Goal: Task Accomplishment & Management: Manage account settings

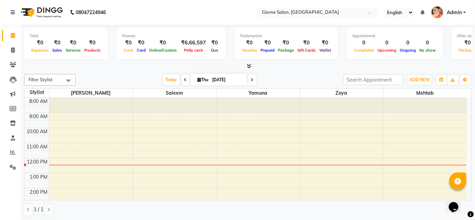
scroll to position [91, 0]
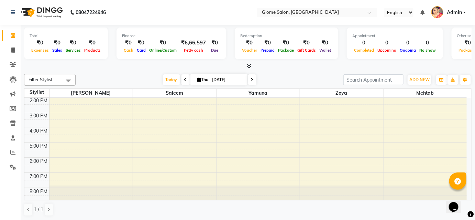
click at [242, 108] on div "8:00 AM 9:00 AM 10:00 AM 11:00 AM 12:00 PM 1:00 PM 2:00 PM 3:00 PM 4:00 PM 5:00…" at bounding box center [245, 104] width 442 height 196
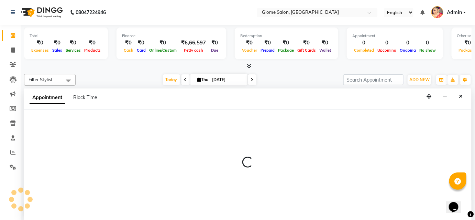
scroll to position [0, 0]
select select "34178"
select select "870"
select select "tentative"
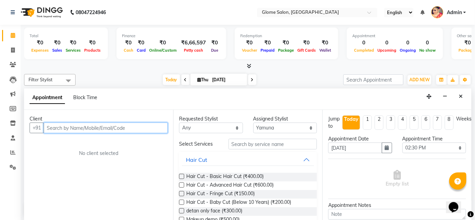
click at [75, 132] on input "text" at bounding box center [106, 127] width 124 height 11
click at [80, 128] on input "9972297039" at bounding box center [92, 127] width 96 height 11
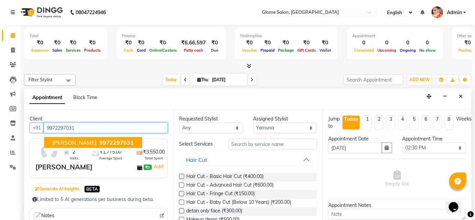
click at [99, 143] on span "9972297031" at bounding box center [116, 142] width 34 height 7
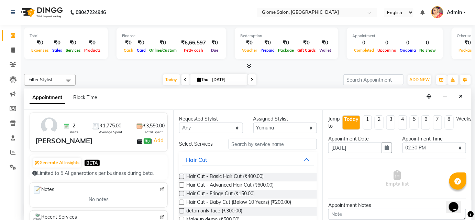
scroll to position [93, 0]
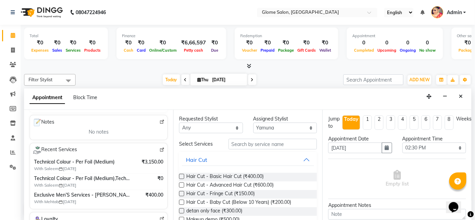
type input "9972297031"
click at [65, 166] on span "With Saleem 31-07-2025" at bounding box center [77, 168] width 86 height 6
click at [70, 196] on span "Exclusive Men’S Services - [PERSON_NAME] Shape And Trim" at bounding box center [82, 194] width 97 height 7
click at [159, 147] on img at bounding box center [161, 149] width 5 height 5
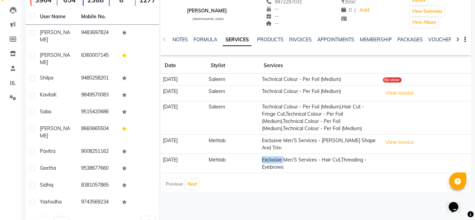
scroll to position [72, 0]
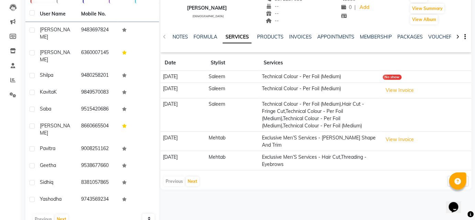
click at [284, 161] on td "Exclusive Men’S Services - Hair Cut,Threading - Eyebrows" at bounding box center [320, 160] width 121 height 19
click at [298, 164] on td "Exclusive Men’S Services - Hair Cut,Threading - Eyebrows" at bounding box center [320, 160] width 121 height 19
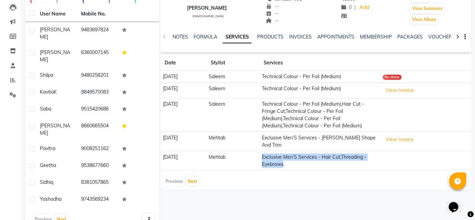
drag, startPoint x: 298, startPoint y: 164, endPoint x: 308, endPoint y: 164, distance: 10.3
click at [304, 165] on td "Exclusive Men’S Services - Hair Cut,Threading - Eyebrows" at bounding box center [320, 160] width 121 height 19
click at [374, 155] on td "Exclusive Men’S Services - Hair Cut,Threading - Eyebrows" at bounding box center [320, 160] width 121 height 19
click at [343, 165] on td "Exclusive Men’S Services - Hair Cut,Threading - Eyebrows" at bounding box center [320, 160] width 121 height 19
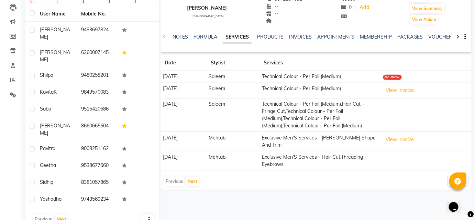
click at [372, 154] on td "Exclusive Men’S Services - Hair Cut,Threading - Eyebrows" at bounding box center [320, 160] width 121 height 19
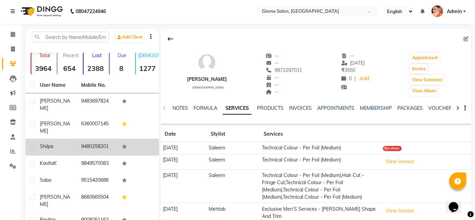
scroll to position [0, 0]
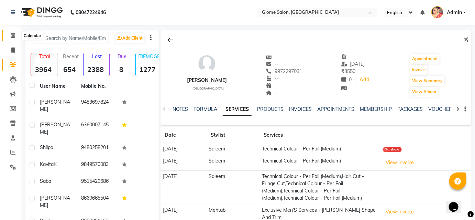
click at [14, 35] on icon at bounding box center [13, 35] width 4 height 5
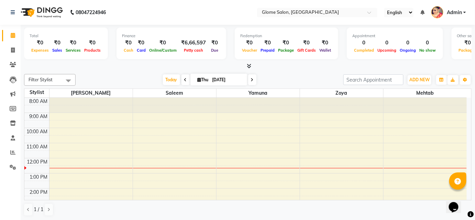
click at [237, 114] on div "8:00 AM 9:00 AM 10:00 AM 11:00 AM 12:00 PM 1:00 PM 2:00 PM 3:00 PM 4:00 PM 5:00…" at bounding box center [245, 196] width 442 height 196
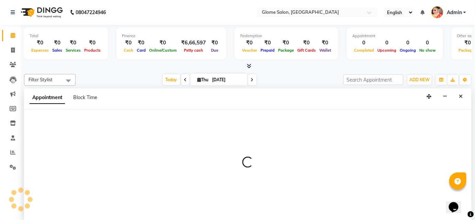
select select "34178"
select select "540"
select select "tentative"
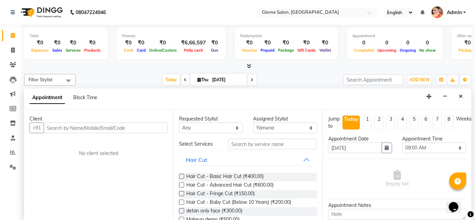
click at [72, 122] on input "text" at bounding box center [106, 127] width 124 height 11
drag, startPoint x: 72, startPoint y: 122, endPoint x: 77, endPoint y: 121, distance: 4.6
click at [72, 122] on input "text" at bounding box center [106, 127] width 124 height 11
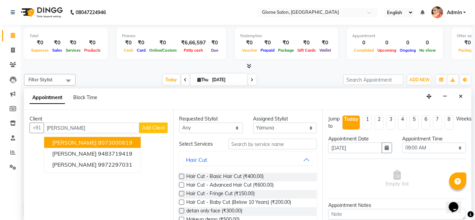
click at [101, 187] on div "Client +91 [PERSON_NAME] [PERSON_NAME] 8073000619 [PERSON_NAME] 9483719419 [PER…" at bounding box center [98, 165] width 149 height 110
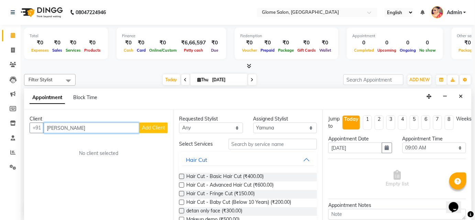
click at [82, 130] on input "[PERSON_NAME]" at bounding box center [92, 127] width 96 height 11
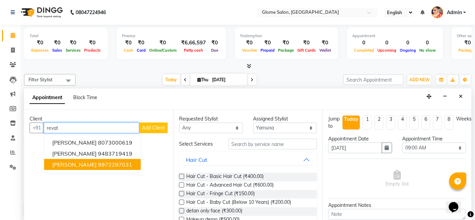
click at [92, 159] on button "[PERSON_NAME] 9972297031" at bounding box center [92, 164] width 97 height 11
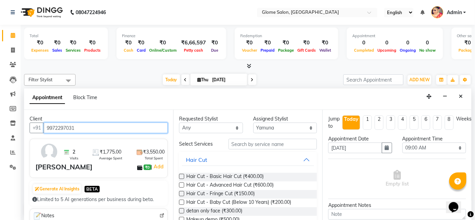
type input "9972297031"
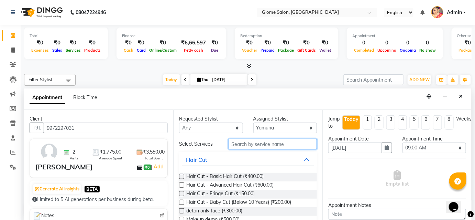
click at [234, 141] on input "text" at bounding box center [272, 143] width 88 height 11
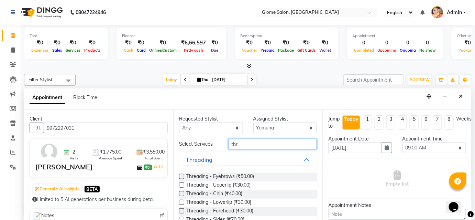
type input "thr"
click at [180, 175] on label at bounding box center [181, 175] width 5 height 5
click at [180, 175] on input "checkbox" at bounding box center [181, 177] width 4 height 4
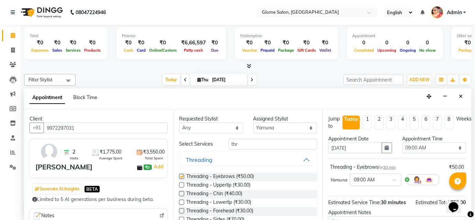
checkbox input "false"
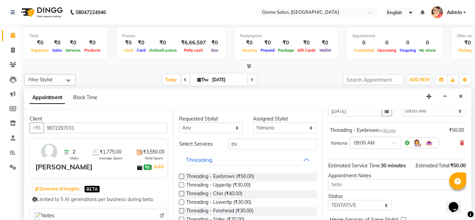
scroll to position [70, 0]
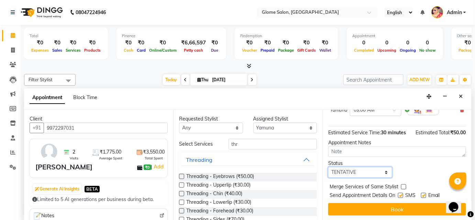
click at [352, 170] on select "Select TENTATIVE CONFIRM CHECK-IN UPCOMING" at bounding box center [360, 172] width 64 height 11
click at [367, 171] on select "Select TENTATIVE CONFIRM CHECK-IN UPCOMING" at bounding box center [360, 172] width 64 height 11
select select "confirm booking"
click at [328, 167] on select "Select TENTATIVE CONFIRM CHECK-IN UPCOMING" at bounding box center [360, 172] width 64 height 11
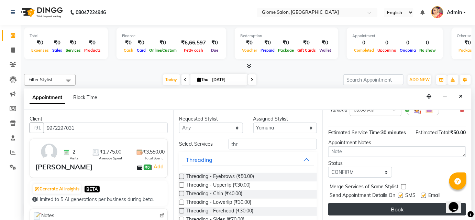
click at [359, 210] on button "Book" at bounding box center [397, 209] width 138 height 12
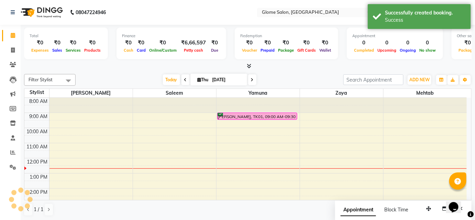
scroll to position [0, 0]
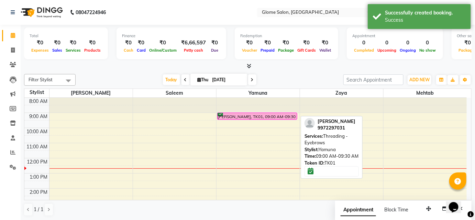
click at [255, 115] on div "[PERSON_NAME], TK01, 09:00 AM-09:30 AM, Threading - Eyebrows" at bounding box center [257, 116] width 80 height 7
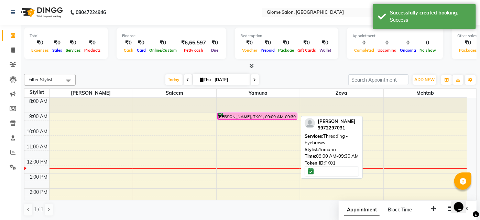
select select "6"
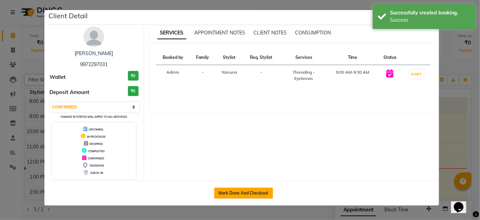
click at [260, 194] on button "Mark Done And Checkout" at bounding box center [243, 192] width 59 height 11
select select "service"
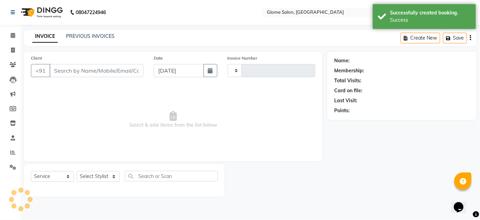
type input "2167"
select select "5199"
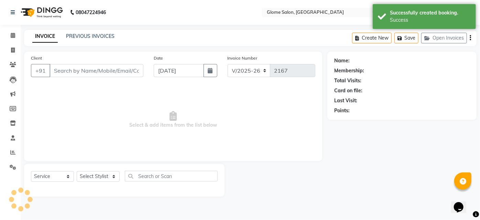
type input "9972297031"
select select "34178"
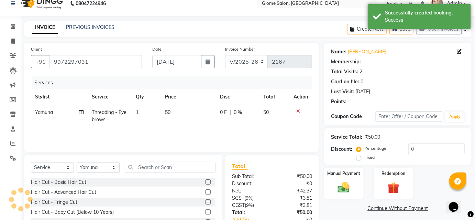
scroll to position [55, 0]
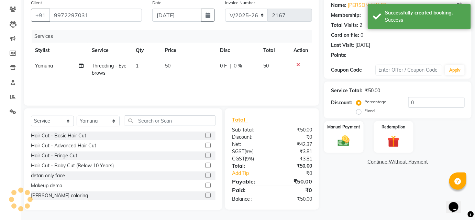
select select "1: Object"
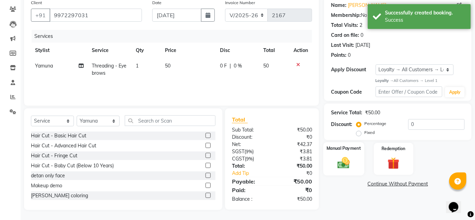
click at [344, 155] on div "Manual Payment" at bounding box center [343, 158] width 41 height 33
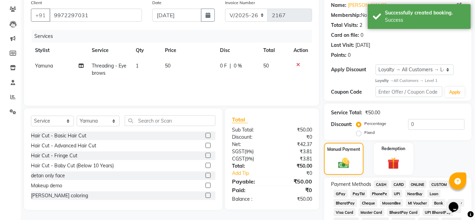
click at [396, 195] on span "UPI" at bounding box center [397, 193] width 11 height 8
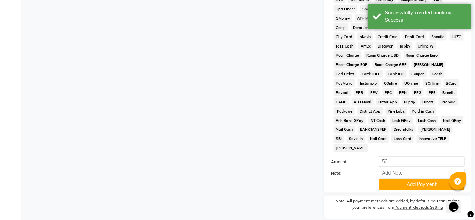
scroll to position [305, 0]
click at [395, 179] on button "Add Payment" at bounding box center [422, 184] width 86 height 11
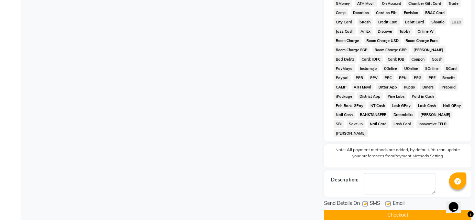
scroll to position [322, 0]
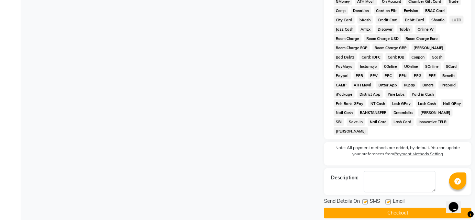
click at [351, 208] on button "Checkout" at bounding box center [397, 213] width 147 height 11
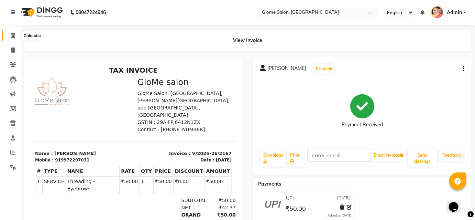
click at [14, 36] on icon at bounding box center [13, 35] width 4 height 5
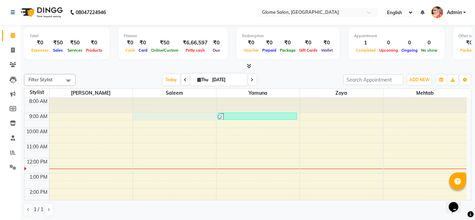
click at [147, 117] on div "8:00 AM 9:00 AM 10:00 AM 11:00 AM 12:00 PM 1:00 PM 2:00 PM 3:00 PM 4:00 PM 5:00…" at bounding box center [245, 196] width 442 height 196
select select "40075"
select select "tentative"
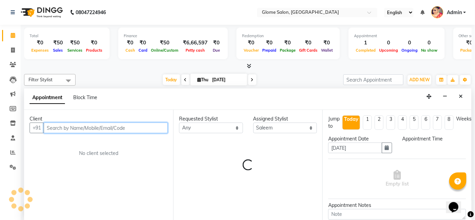
select select "540"
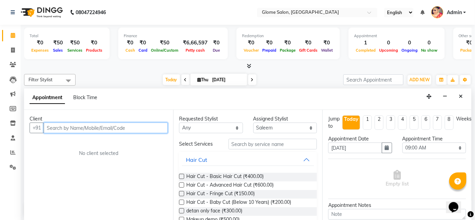
drag, startPoint x: 74, startPoint y: 129, endPoint x: 84, endPoint y: 130, distance: 10.3
click at [75, 129] on input "text" at bounding box center [106, 127] width 124 height 11
type input "9505646278"
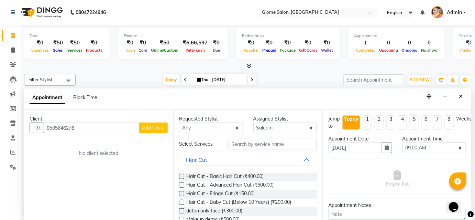
click at [150, 127] on span "Add Client" at bounding box center [153, 127] width 23 height 6
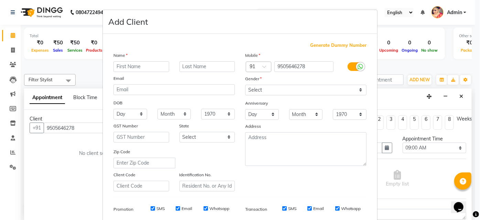
click at [124, 67] on input "text" at bounding box center [141, 66] width 56 height 11
click at [127, 68] on input "text" at bounding box center [141, 66] width 56 height 11
type input "[PERSON_NAME]"
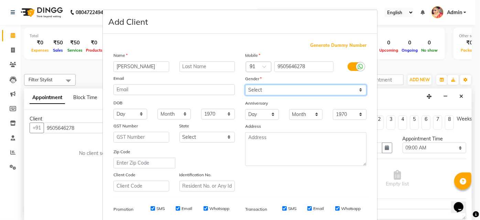
click at [289, 91] on select "Select [DEMOGRAPHIC_DATA] [DEMOGRAPHIC_DATA] Other Prefer Not To Say" at bounding box center [305, 90] width 121 height 11
select select "[DEMOGRAPHIC_DATA]"
click at [245, 85] on select "Select [DEMOGRAPHIC_DATA] [DEMOGRAPHIC_DATA] Other Prefer Not To Say" at bounding box center [305, 90] width 121 height 11
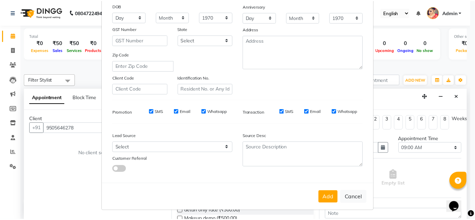
scroll to position [97, 0]
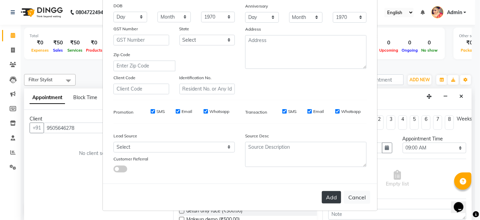
click at [330, 190] on div "Add Cancel" at bounding box center [240, 196] width 274 height 27
click at [325, 199] on button "Add" at bounding box center [331, 197] width 19 height 12
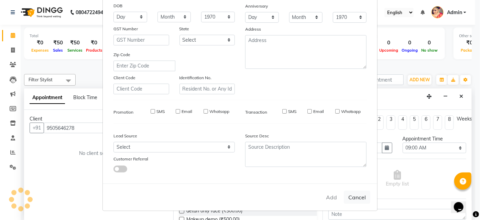
select select
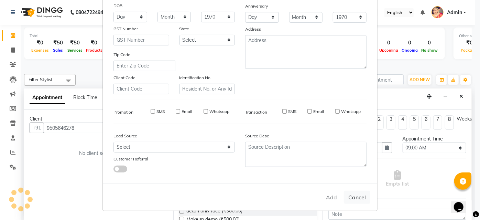
select select
checkbox input "false"
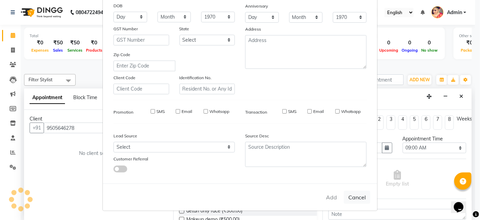
checkbox input "false"
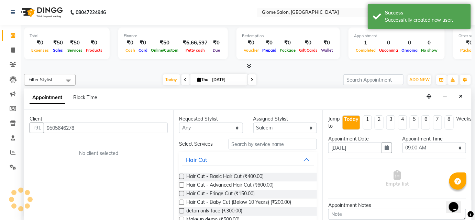
scroll to position [0, 0]
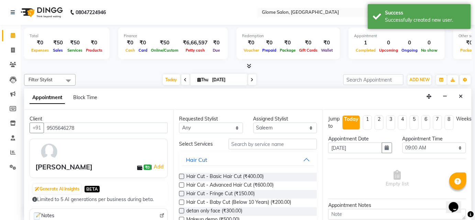
click at [181, 185] on label at bounding box center [181, 184] width 5 height 5
click at [181, 185] on input "checkbox" at bounding box center [181, 185] width 4 height 4
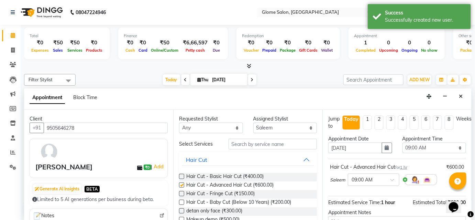
checkbox input "false"
click at [308, 126] on select "Select [PERSON_NAME] [PERSON_NAME] Yamuna Zoya" at bounding box center [285, 127] width 64 height 11
select select "34176"
click at [253, 122] on select "Select [PERSON_NAME] [PERSON_NAME] Yamuna Zoya" at bounding box center [285, 127] width 64 height 11
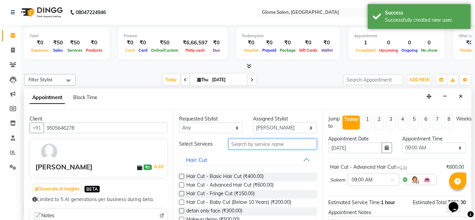
click at [239, 144] on input "text" at bounding box center [272, 143] width 88 height 11
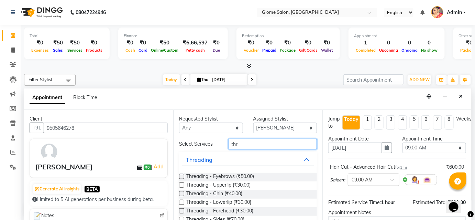
type input "thr"
click at [180, 175] on label at bounding box center [181, 175] width 5 height 5
click at [180, 175] on input "checkbox" at bounding box center [181, 177] width 4 height 4
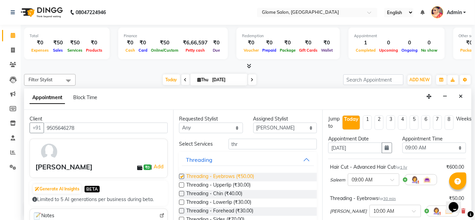
checkbox input "false"
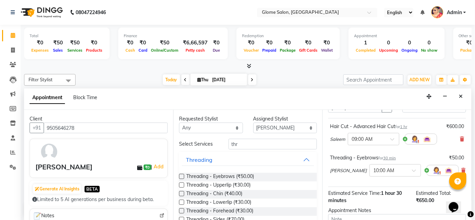
scroll to position [109, 0]
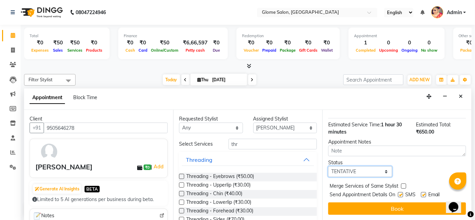
click at [366, 171] on select "Select TENTATIVE CONFIRM CHECK-IN UPCOMING" at bounding box center [360, 171] width 64 height 11
select select "confirm booking"
click at [328, 166] on select "Select TENTATIVE CONFIRM CHECK-IN UPCOMING" at bounding box center [360, 171] width 64 height 11
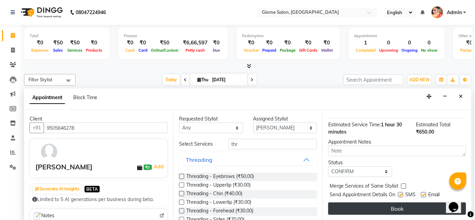
click at [365, 211] on button "Book" at bounding box center [397, 208] width 138 height 12
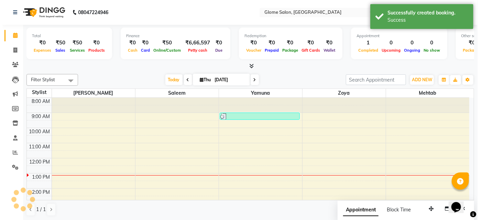
scroll to position [0, 0]
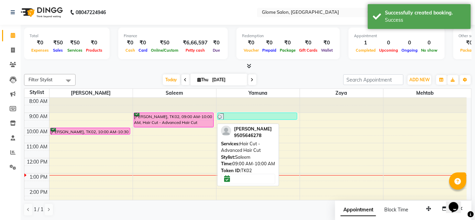
click at [187, 113] on div "[PERSON_NAME], TK02, 09:00 AM-10:00 AM, Hair Cut - Advanced Hair Cut" at bounding box center [174, 120] width 80 height 14
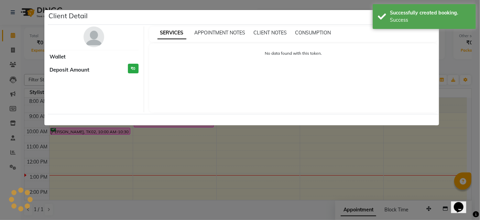
select select "6"
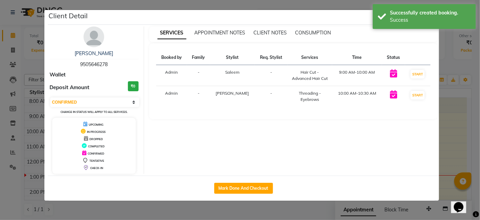
click at [263, 181] on div "Mark Done And Checkout" at bounding box center [243, 187] width 391 height 25
click at [253, 189] on button "Mark Done And Checkout" at bounding box center [243, 187] width 59 height 11
select select "service"
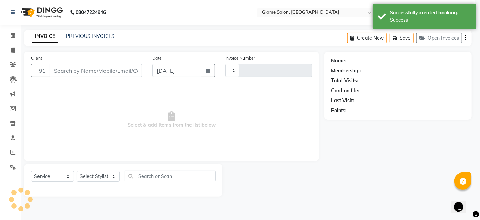
type input "2168"
select select "5199"
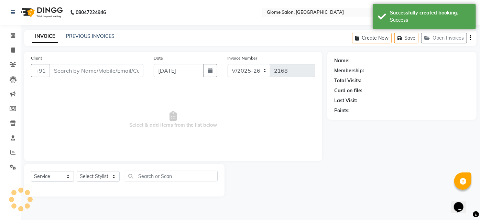
type input "9505646278"
select select "40075"
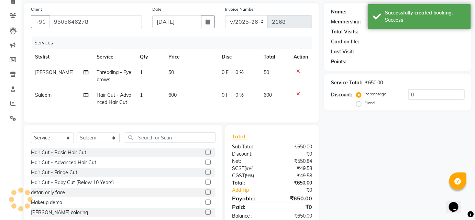
scroll to position [70, 0]
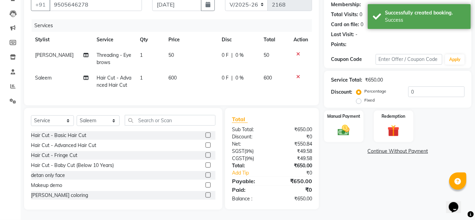
select select "1: Object"
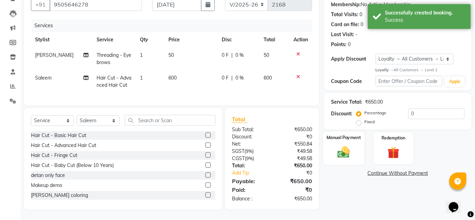
click at [357, 135] on label "Manual Payment" at bounding box center [343, 137] width 34 height 7
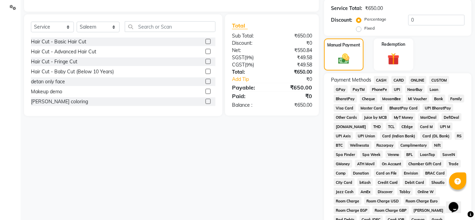
scroll to position [158, 0]
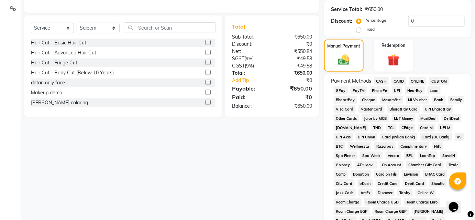
click at [399, 91] on span "UPI" at bounding box center [397, 90] width 11 height 8
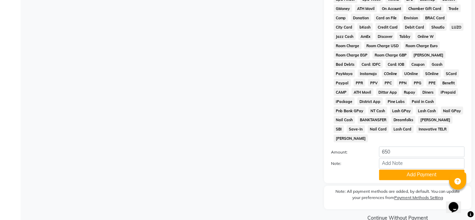
scroll to position [319, 0]
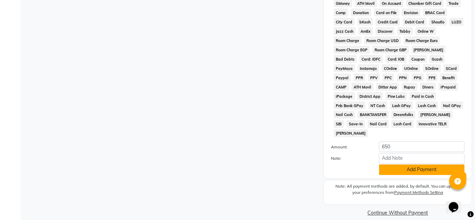
click at [413, 164] on button "Add Payment" at bounding box center [422, 169] width 86 height 11
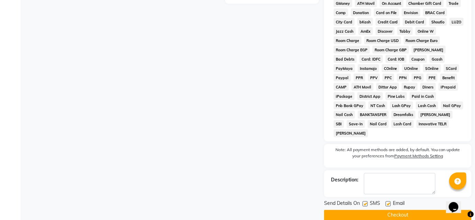
click at [404, 210] on button "Checkout" at bounding box center [397, 215] width 147 height 11
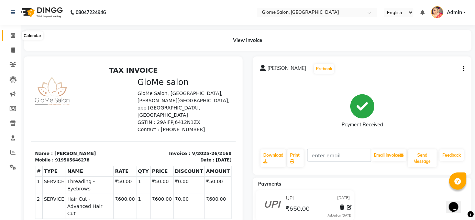
click at [14, 34] on icon at bounding box center [13, 35] width 4 height 5
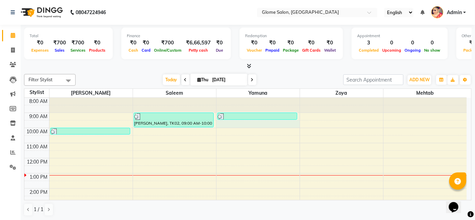
click at [227, 121] on div "8:00 AM 9:00 AM 10:00 AM 11:00 AM 12:00 PM 1:00 PM 2:00 PM 3:00 PM 4:00 PM 5:00…" at bounding box center [245, 196] width 442 height 196
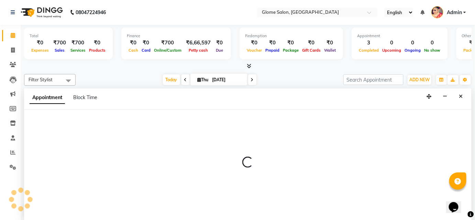
select select "34178"
select select "570"
select select "tentative"
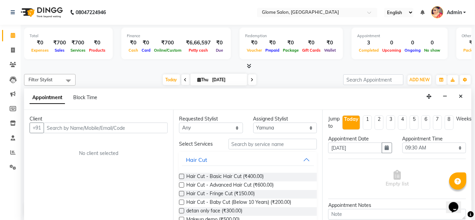
click at [82, 126] on input "text" at bounding box center [106, 127] width 124 height 11
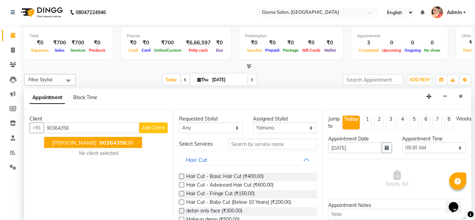
click at [113, 143] on button "[PERSON_NAME] 90364356 36" at bounding box center [93, 142] width 98 height 11
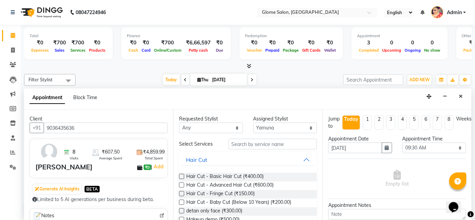
type input "9036435636"
click at [253, 144] on input "text" at bounding box center [272, 143] width 88 height 11
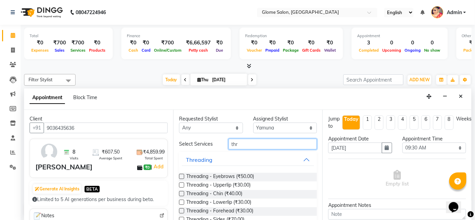
type input "thr"
click at [180, 176] on label at bounding box center [181, 175] width 5 height 5
click at [180, 176] on input "checkbox" at bounding box center [181, 177] width 4 height 4
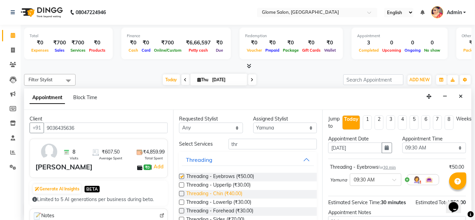
checkbox input "false"
click at [179, 184] on label at bounding box center [181, 184] width 5 height 5
click at [179, 184] on input "checkbox" at bounding box center [181, 185] width 4 height 4
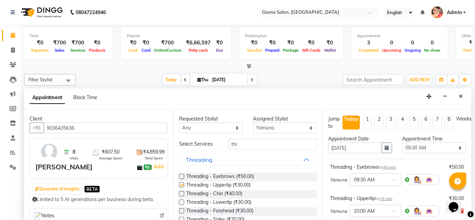
checkbox input "false"
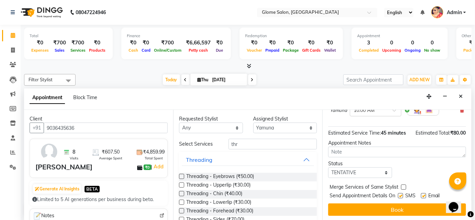
scroll to position [101, 0]
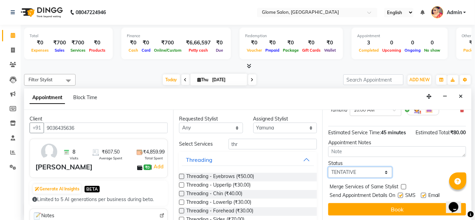
click at [359, 171] on select "Select TENTATIVE CONFIRM CHECK-IN UPCOMING" at bounding box center [360, 172] width 64 height 11
select select "confirm booking"
click at [328, 167] on select "Select TENTATIVE CONFIRM CHECK-IN UPCOMING" at bounding box center [360, 172] width 64 height 11
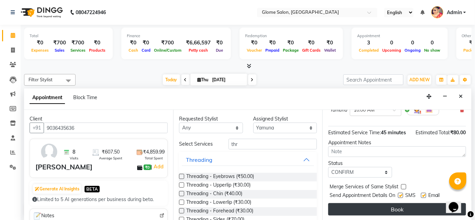
click at [368, 209] on button "Book" at bounding box center [397, 209] width 138 height 12
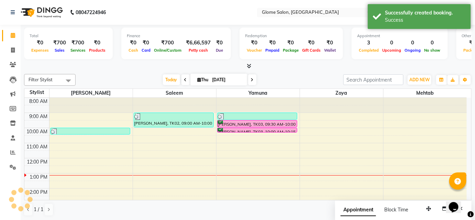
scroll to position [0, 0]
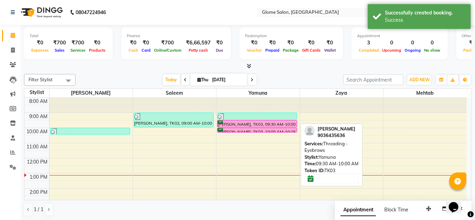
click at [255, 126] on div at bounding box center [257, 126] width 80 height 3
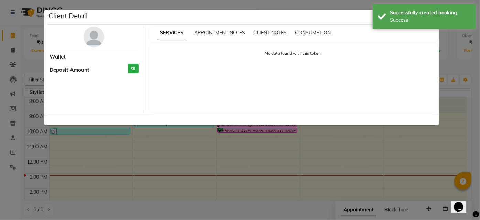
select select "6"
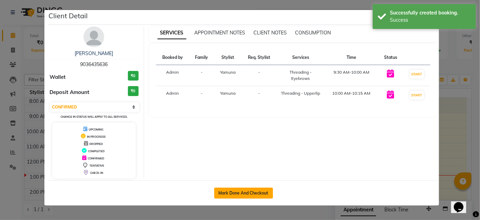
click at [264, 190] on button "Mark Done And Checkout" at bounding box center [243, 192] width 59 height 11
select select "service"
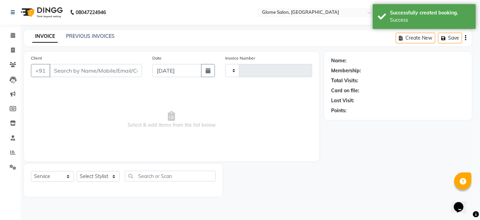
type input "2169"
select select "5199"
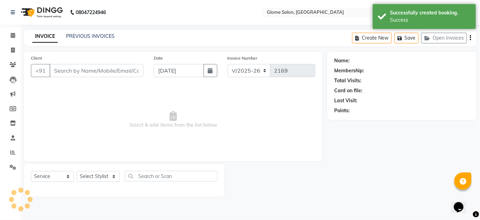
type input "9036435636"
select select "34178"
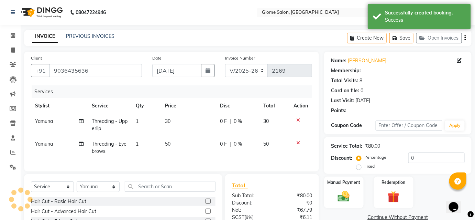
select select "1: Object"
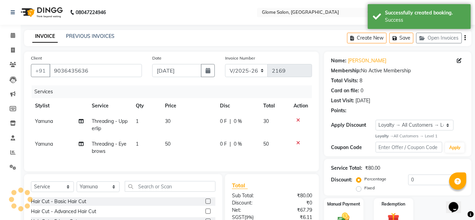
scroll to position [70, 0]
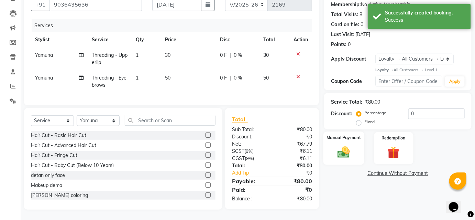
click at [341, 135] on label "Manual Payment" at bounding box center [343, 137] width 34 height 7
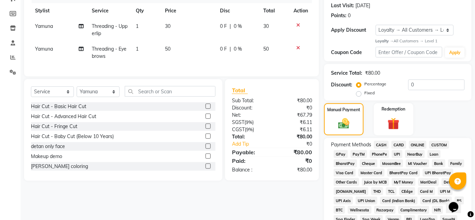
scroll to position [102, 0]
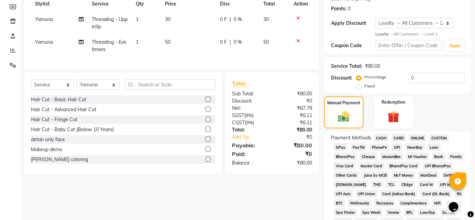
click at [394, 145] on span "UPI" at bounding box center [397, 147] width 11 height 8
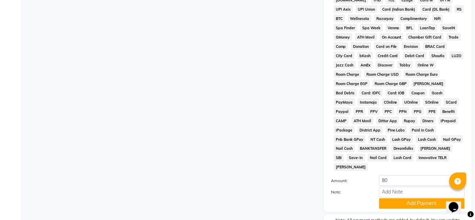
scroll to position [319, 0]
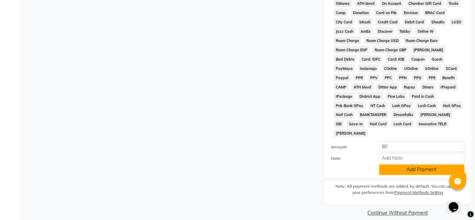
click at [402, 164] on button "Add Payment" at bounding box center [422, 169] width 86 height 11
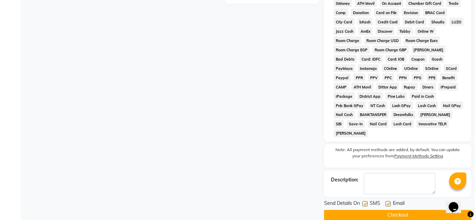
click at [382, 210] on button "Checkout" at bounding box center [397, 215] width 147 height 11
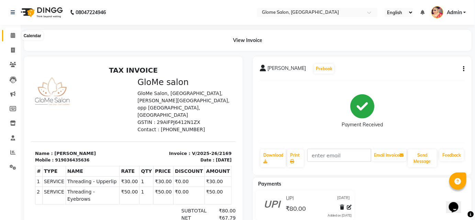
click at [11, 36] on icon at bounding box center [13, 35] width 4 height 5
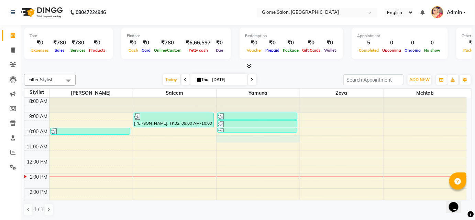
click at [225, 135] on div "8:00 AM 9:00 AM 10:00 AM 11:00 AM 12:00 PM 1:00 PM 2:00 PM 3:00 PM 4:00 PM 5:00…" at bounding box center [245, 196] width 442 height 196
select select "34178"
select select "tentative"
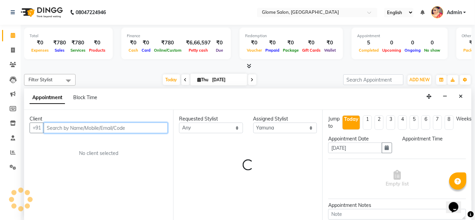
select select "630"
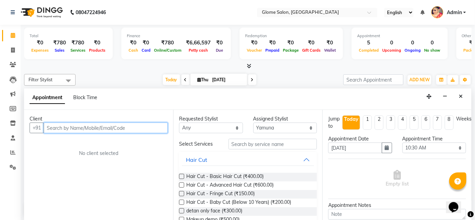
click at [59, 127] on input "text" at bounding box center [106, 127] width 124 height 11
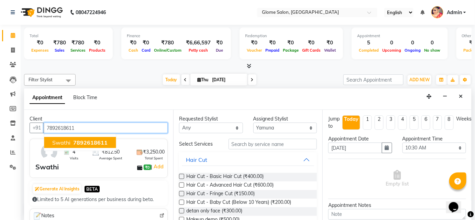
click at [76, 139] on span "7892618611" at bounding box center [90, 142] width 34 height 7
type input "7892618611"
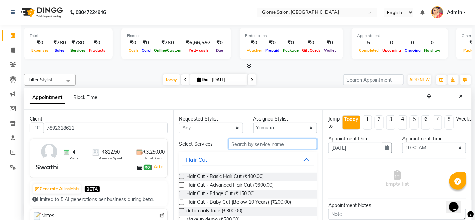
click at [234, 143] on input "text" at bounding box center [272, 143] width 88 height 11
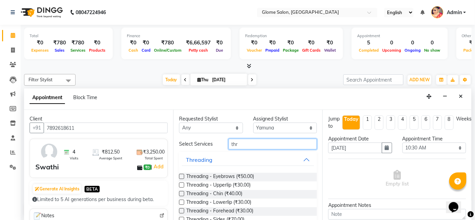
type input "thr"
click at [182, 177] on label at bounding box center [181, 175] width 5 height 5
click at [182, 177] on input "checkbox" at bounding box center [181, 177] width 4 height 4
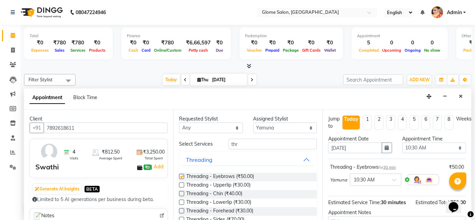
checkbox input "false"
click at [183, 182] on label at bounding box center [181, 184] width 5 height 5
click at [183, 183] on input "checkbox" at bounding box center [181, 185] width 4 height 4
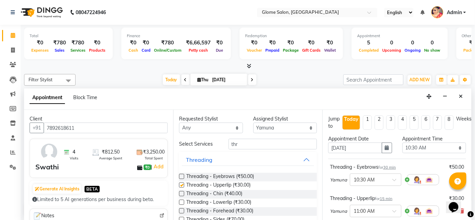
checkbox input "false"
click at [181, 194] on label at bounding box center [181, 193] width 5 height 5
click at [181, 194] on input "checkbox" at bounding box center [181, 194] width 4 height 4
checkbox input "false"
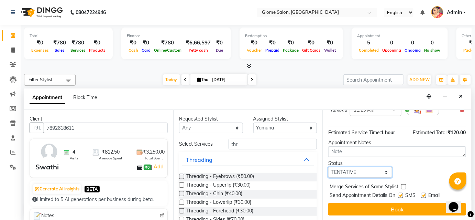
click at [338, 173] on select "Select TENTATIVE CONFIRM CHECK-IN UPCOMING" at bounding box center [360, 172] width 64 height 11
select select "confirm booking"
click at [328, 167] on select "Select TENTATIVE CONFIRM CHECK-IN UPCOMING" at bounding box center [360, 172] width 64 height 11
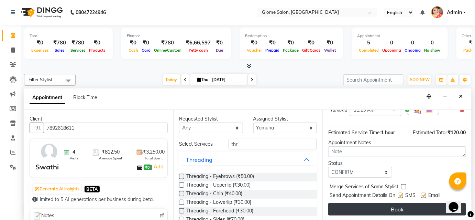
click at [335, 211] on button "Book" at bounding box center [397, 209] width 138 height 12
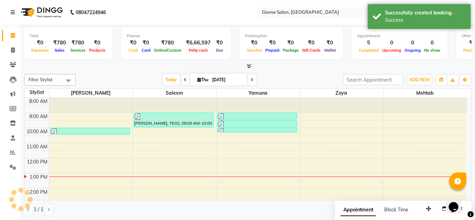
scroll to position [0, 0]
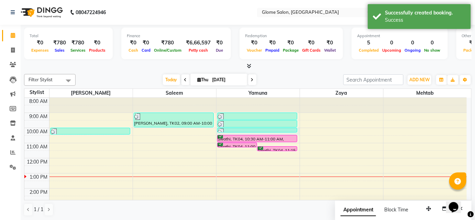
click at [265, 132] on div "8:00 AM 9:00 AM 10:00 AM 11:00 AM 12:00 PM 1:00 PM 2:00 PM 3:00 PM 4:00 PM 5:00…" at bounding box center [245, 196] width 442 height 196
select select "34178"
select select "600"
select select "tentative"
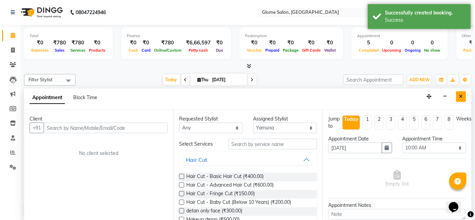
click at [463, 96] on button "Close" at bounding box center [461, 96] width 10 height 11
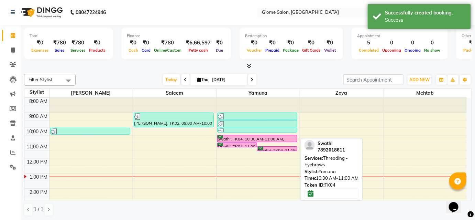
click at [264, 135] on div "Swathi, TK04, 10:30 AM-11:00 AM, Threading - Eyebrows" at bounding box center [257, 138] width 80 height 7
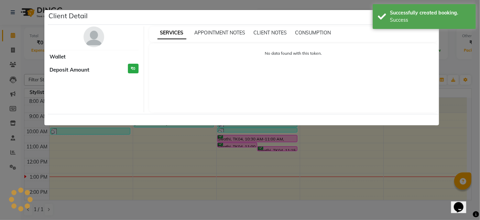
select select "6"
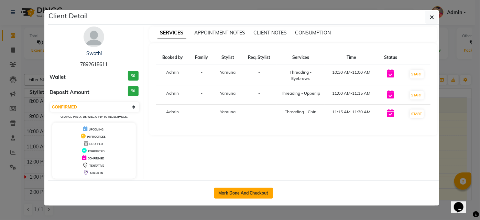
click at [250, 192] on button "Mark Done And Checkout" at bounding box center [243, 192] width 59 height 11
select select "service"
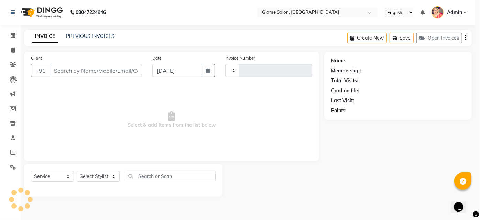
type input "2170"
select select "5199"
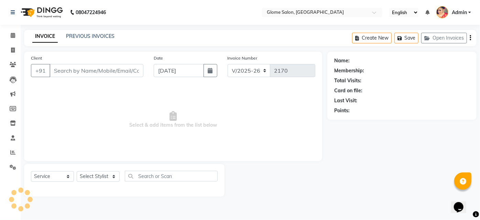
type input "7892618611"
select select "34178"
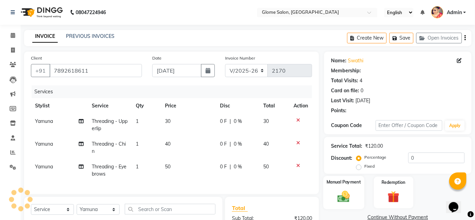
select select "1: Object"
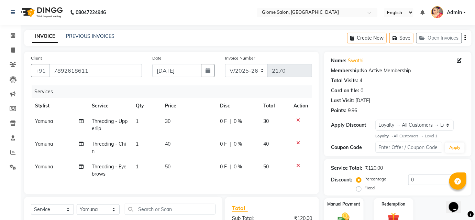
scroll to position [62, 0]
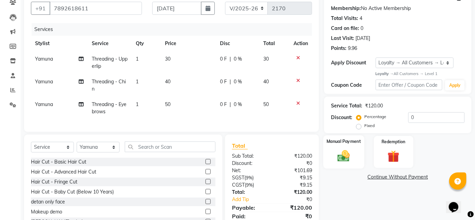
click at [350, 138] on label "Manual Payment" at bounding box center [343, 141] width 34 height 7
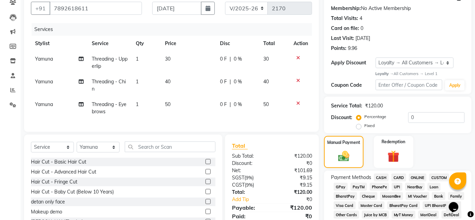
click at [393, 186] on span "UPI" at bounding box center [397, 186] width 11 height 8
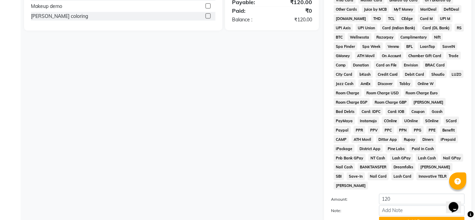
scroll to position [319, 0]
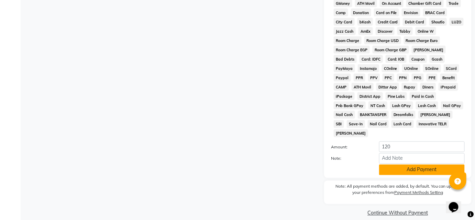
click at [389, 164] on button "Add Payment" at bounding box center [422, 169] width 86 height 11
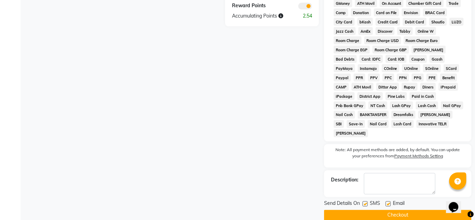
click at [375, 210] on button "Checkout" at bounding box center [397, 215] width 147 height 11
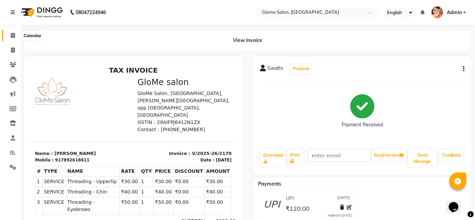
click at [14, 34] on icon at bounding box center [13, 35] width 4 height 5
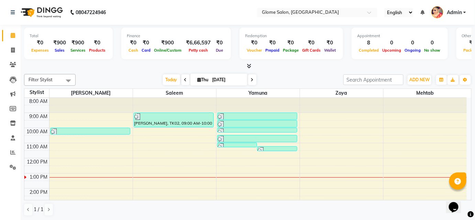
click at [309, 115] on div "8:00 AM 9:00 AM 10:00 AM 11:00 AM 12:00 PM 1:00 PM 2:00 PM 3:00 PM 4:00 PM 5:00…" at bounding box center [245, 196] width 442 height 196
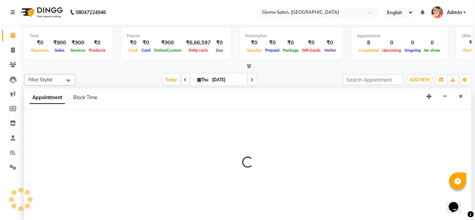
select select "63052"
select select "540"
select select "tentative"
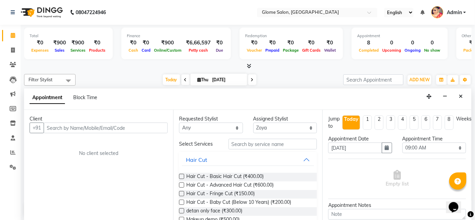
click at [54, 126] on input "text" at bounding box center [106, 127] width 124 height 11
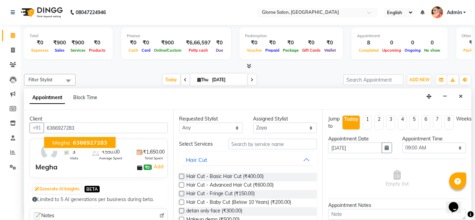
click at [74, 139] on span "6366927283" at bounding box center [90, 142] width 34 height 7
type input "6366927283"
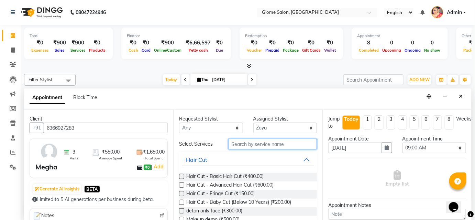
click at [250, 146] on input "text" at bounding box center [272, 143] width 88 height 11
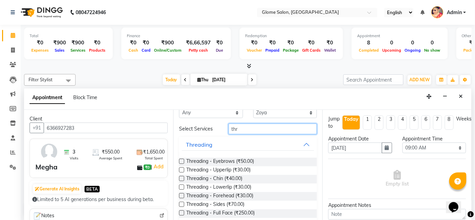
scroll to position [23, 0]
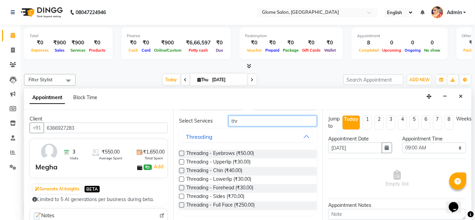
type input "thr"
click at [181, 159] on label at bounding box center [181, 161] width 5 height 5
click at [181, 160] on input "checkbox" at bounding box center [181, 162] width 4 height 4
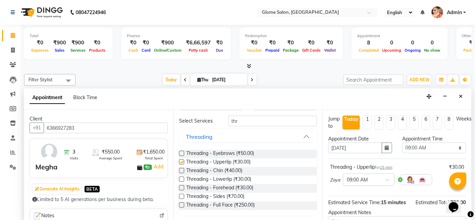
checkbox input "false"
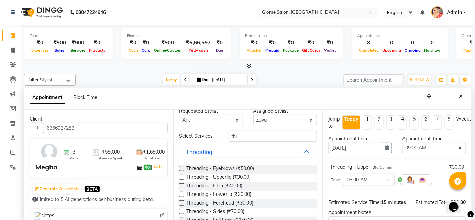
scroll to position [0, 0]
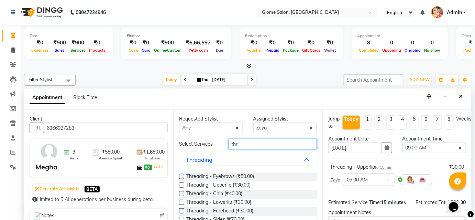
click at [239, 141] on input "thr" at bounding box center [272, 143] width 88 height 11
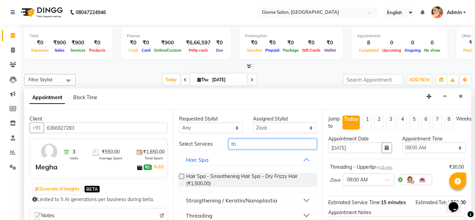
type input "t"
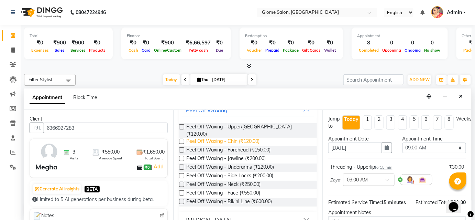
scroll to position [56, 0]
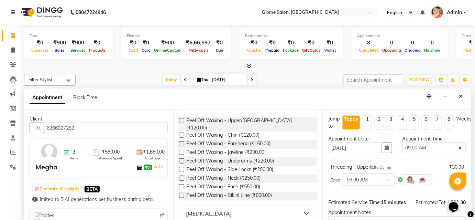
type input "peel"
click at [182, 158] on label at bounding box center [181, 160] width 5 height 5
click at [182, 159] on input "checkbox" at bounding box center [181, 161] width 4 height 4
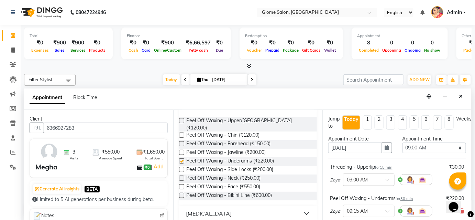
scroll to position [0, 0]
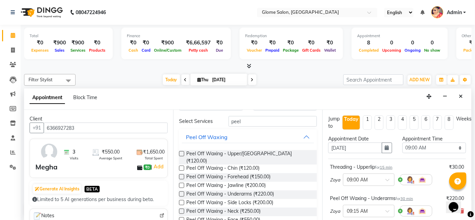
checkbox input "false"
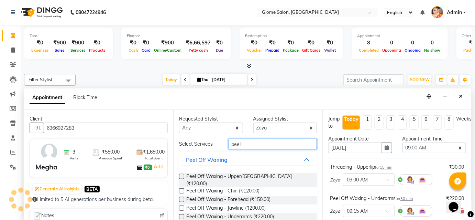
click at [253, 144] on input "peel" at bounding box center [272, 143] width 88 height 11
type input "p"
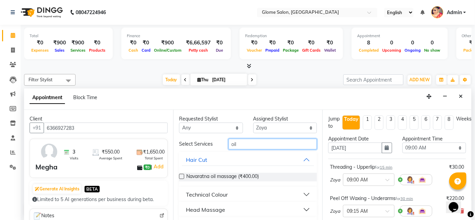
type input "oil"
click at [245, 208] on button "Head Massage" at bounding box center [248, 209] width 132 height 12
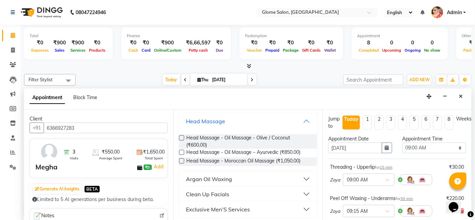
scroll to position [90, 0]
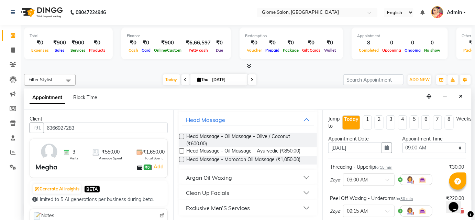
click at [180, 134] on label at bounding box center [181, 136] width 5 height 5
click at [180, 135] on input "checkbox" at bounding box center [181, 137] width 4 height 4
checkbox input "false"
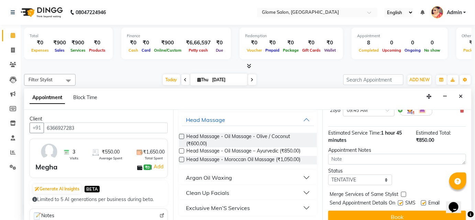
scroll to position [147, 0]
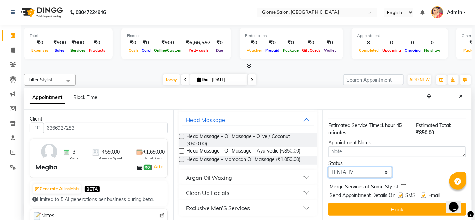
click at [364, 171] on select "Select TENTATIVE CONFIRM CHECK-IN UPCOMING" at bounding box center [360, 172] width 64 height 11
select select "confirm booking"
click at [328, 167] on select "Select TENTATIVE CONFIRM CHECK-IN UPCOMING" at bounding box center [360, 172] width 64 height 11
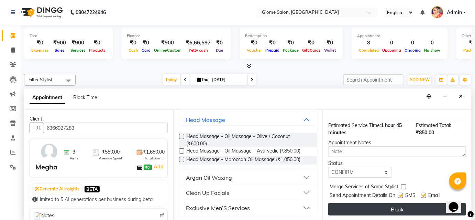
click at [358, 208] on button "Book" at bounding box center [397, 209] width 138 height 12
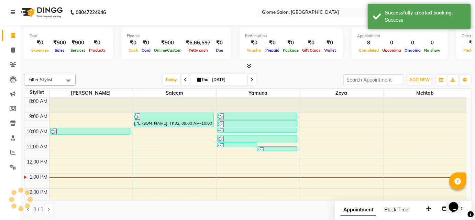
scroll to position [0, 0]
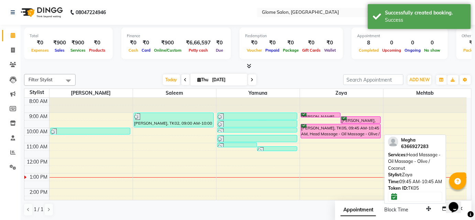
click at [324, 134] on div "[PERSON_NAME], TK05, 09:45 AM-10:45 AM, Head Massage - Oil Massage - Olive / Co…" at bounding box center [341, 131] width 80 height 14
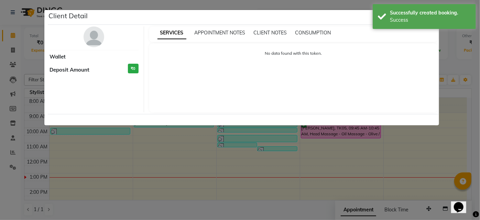
select select "6"
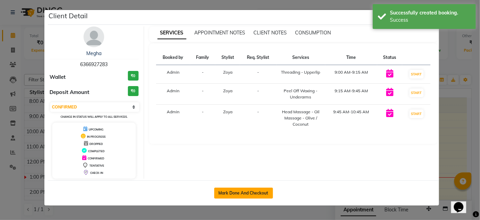
click at [270, 191] on button "Mark Done And Checkout" at bounding box center [243, 192] width 59 height 11
select select "service"
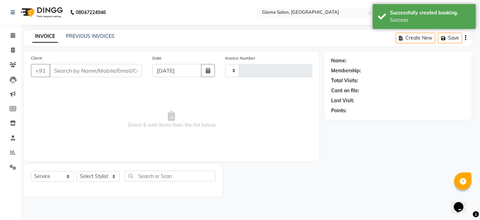
type input "2171"
select select "5199"
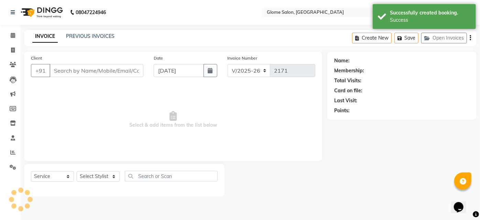
type input "6366927283"
select select "63052"
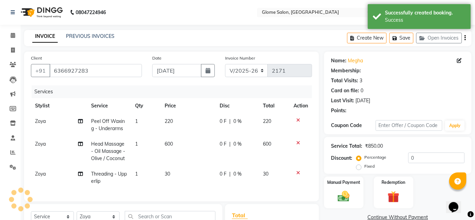
scroll to position [100, 0]
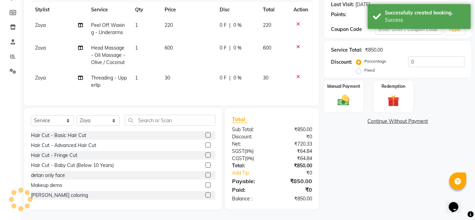
select select "1: Object"
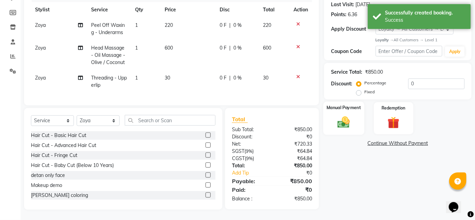
click at [354, 119] on img at bounding box center [344, 122] width 20 height 14
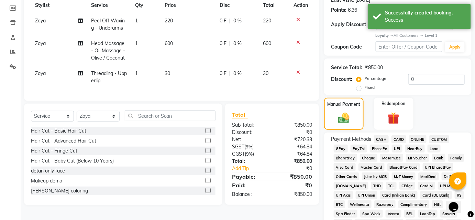
click at [398, 149] on span "UPI" at bounding box center [397, 148] width 11 height 8
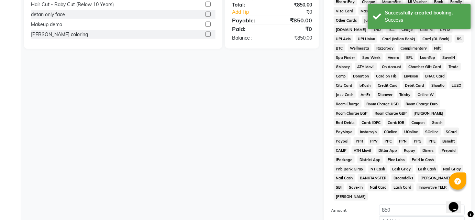
scroll to position [319, 0]
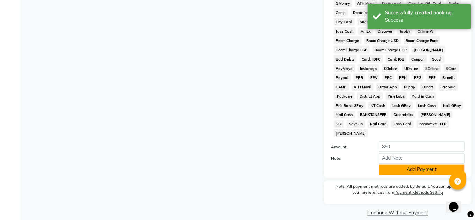
click at [404, 164] on button "Add Payment" at bounding box center [422, 169] width 86 height 11
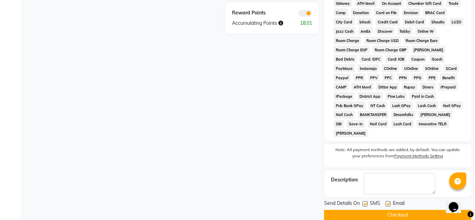
click at [389, 210] on button "Checkout" at bounding box center [397, 215] width 147 height 11
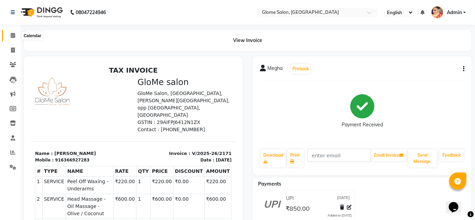
click at [10, 34] on span at bounding box center [13, 36] width 12 height 8
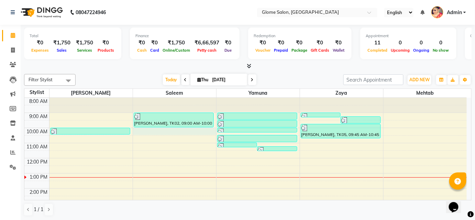
click at [164, 129] on div "8:00 AM 9:00 AM 10:00 AM 11:00 AM 12:00 PM 1:00 PM 2:00 PM 3:00 PM 4:00 PM 5:00…" at bounding box center [245, 196] width 442 height 196
select select "40075"
select select "tentative"
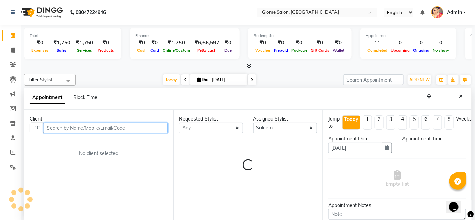
select select "600"
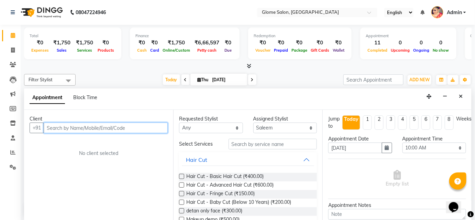
click at [51, 127] on input "text" at bounding box center [106, 127] width 124 height 11
click at [56, 132] on input "text" at bounding box center [106, 127] width 124 height 11
click at [55, 128] on input "text" at bounding box center [106, 127] width 124 height 11
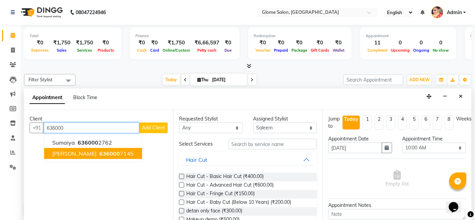
click at [73, 150] on span "[PERSON_NAME]" at bounding box center [74, 153] width 44 height 7
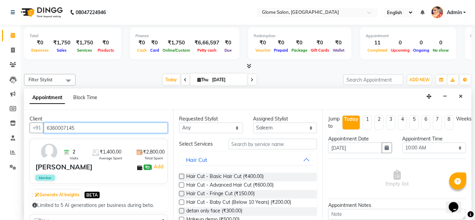
type input "6360007145"
click at [180, 184] on label at bounding box center [181, 184] width 5 height 5
click at [180, 184] on input "checkbox" at bounding box center [181, 185] width 4 height 4
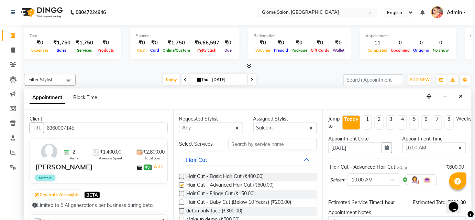
checkbox input "false"
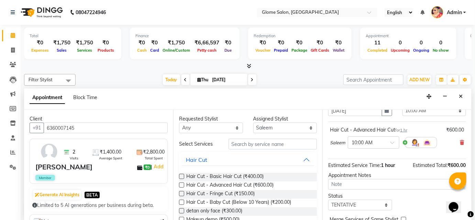
scroll to position [70, 0]
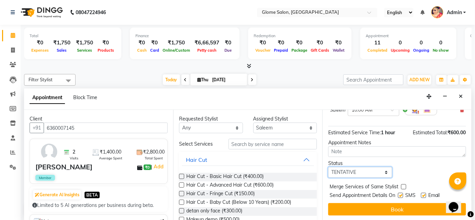
click at [358, 167] on select "Select TENTATIVE CONFIRM CHECK-IN UPCOMING" at bounding box center [360, 172] width 64 height 11
select select "confirm booking"
click at [328, 167] on select "Select TENTATIVE CONFIRM CHECK-IN UPCOMING" at bounding box center [360, 172] width 64 height 11
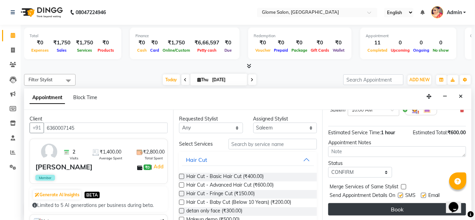
click at [344, 208] on button "Book" at bounding box center [397, 209] width 138 height 12
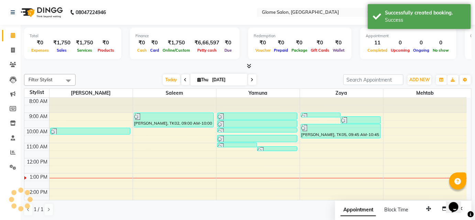
scroll to position [0, 0]
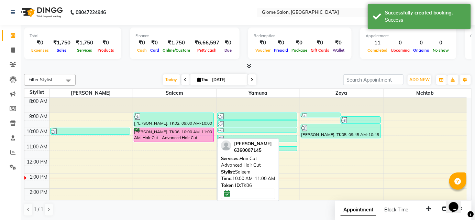
click at [200, 133] on div "[PERSON_NAME], TK06, 10:00 AM-11:00 AM, Hair Cut - Advanced Hair Cut" at bounding box center [174, 135] width 80 height 14
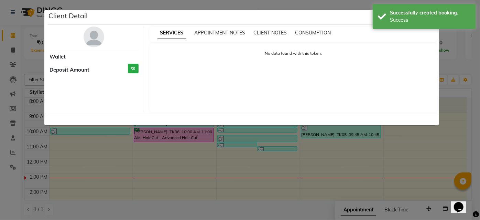
select select "6"
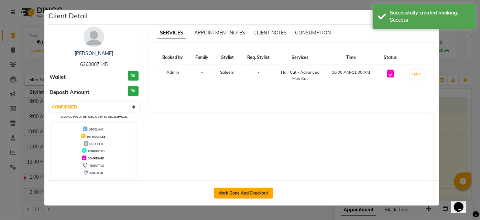
click at [237, 193] on button "Mark Done And Checkout" at bounding box center [243, 192] width 59 height 11
select select "5199"
select select "service"
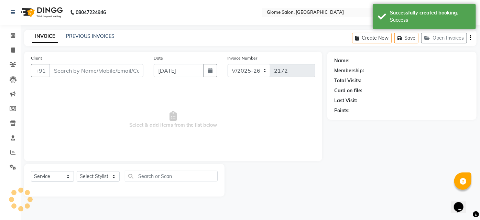
type input "6360007145"
select select "40075"
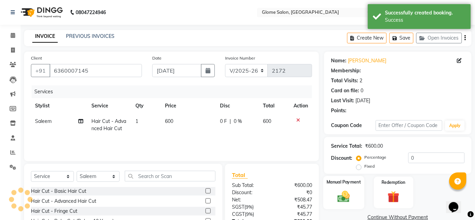
scroll to position [55, 0]
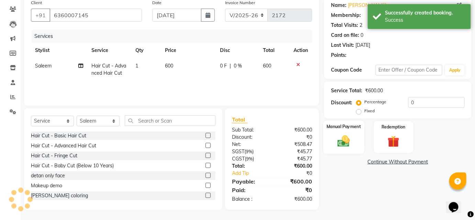
select select "1: Object"
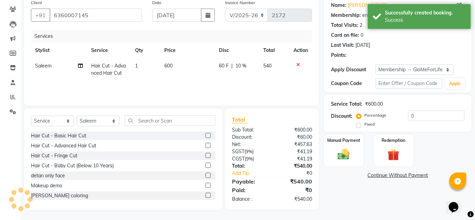
type input "10"
click at [345, 133] on div "Name: [PERSON_NAME] Membership: end on [DATE] Total Visits: 2 Card on file: 0 L…" at bounding box center [400, 102] width 153 height 213
click at [345, 148] on img at bounding box center [344, 154] width 20 height 14
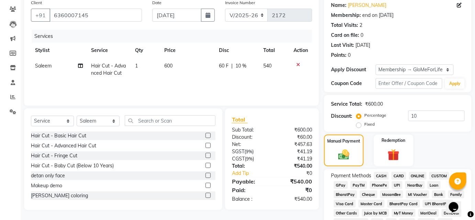
click at [386, 175] on span "CASH" at bounding box center [381, 175] width 15 height 8
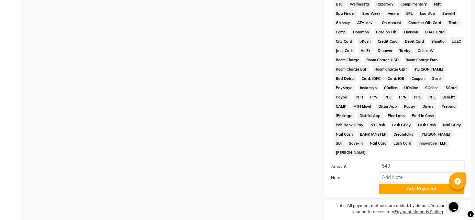
scroll to position [311, 0]
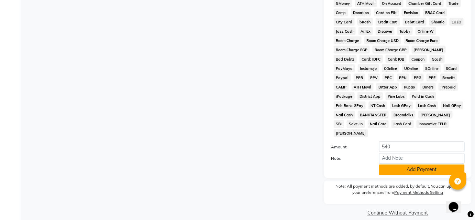
click at [401, 164] on button "Add Payment" at bounding box center [422, 169] width 86 height 11
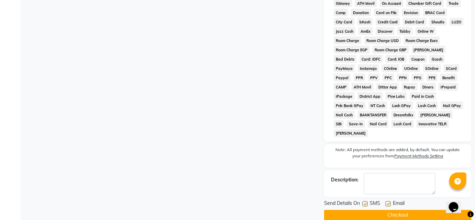
click at [366, 210] on button "Checkout" at bounding box center [397, 215] width 147 height 11
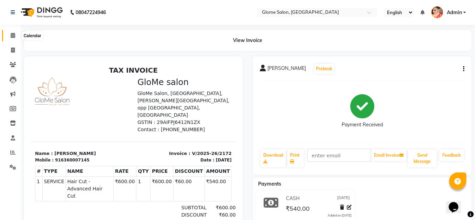
click at [14, 37] on icon at bounding box center [13, 35] width 4 height 5
